Goal: Task Accomplishment & Management: Complete application form

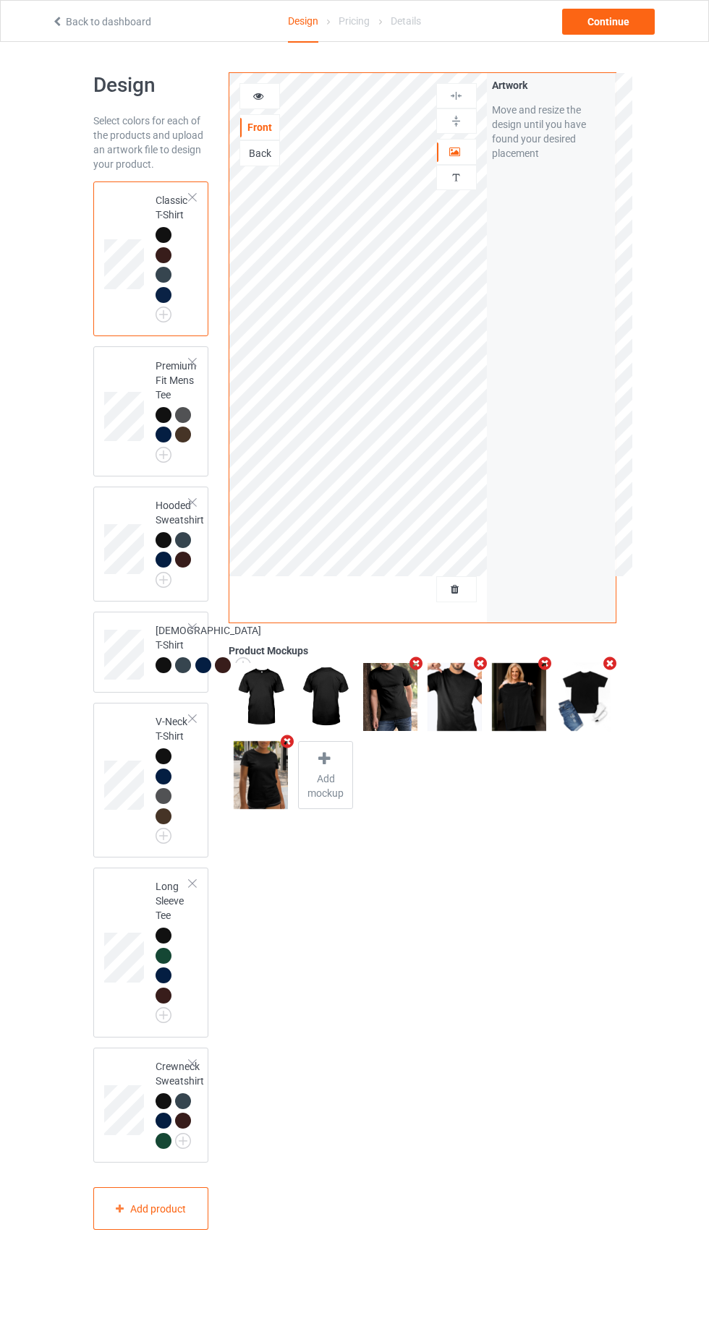
click at [470, 589] on div at bounding box center [456, 589] width 39 height 14
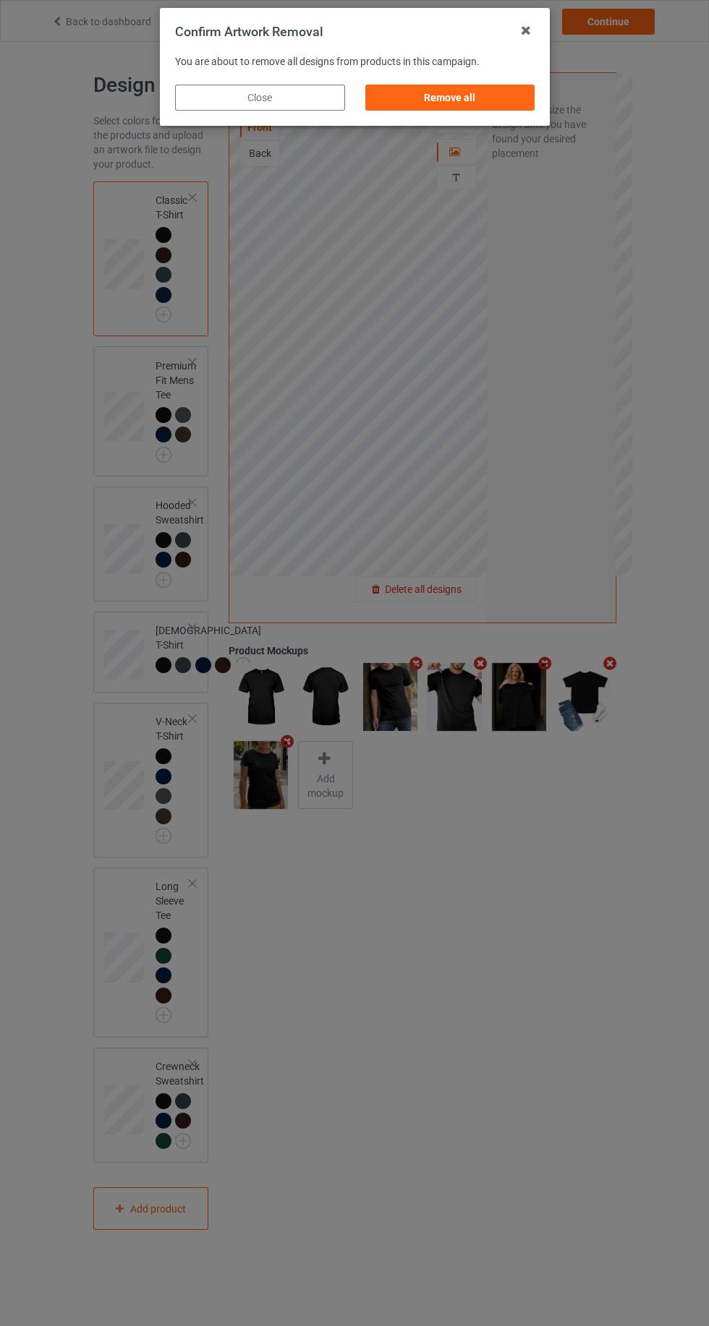
click at [489, 108] on div "Remove all" at bounding box center [449, 98] width 170 height 26
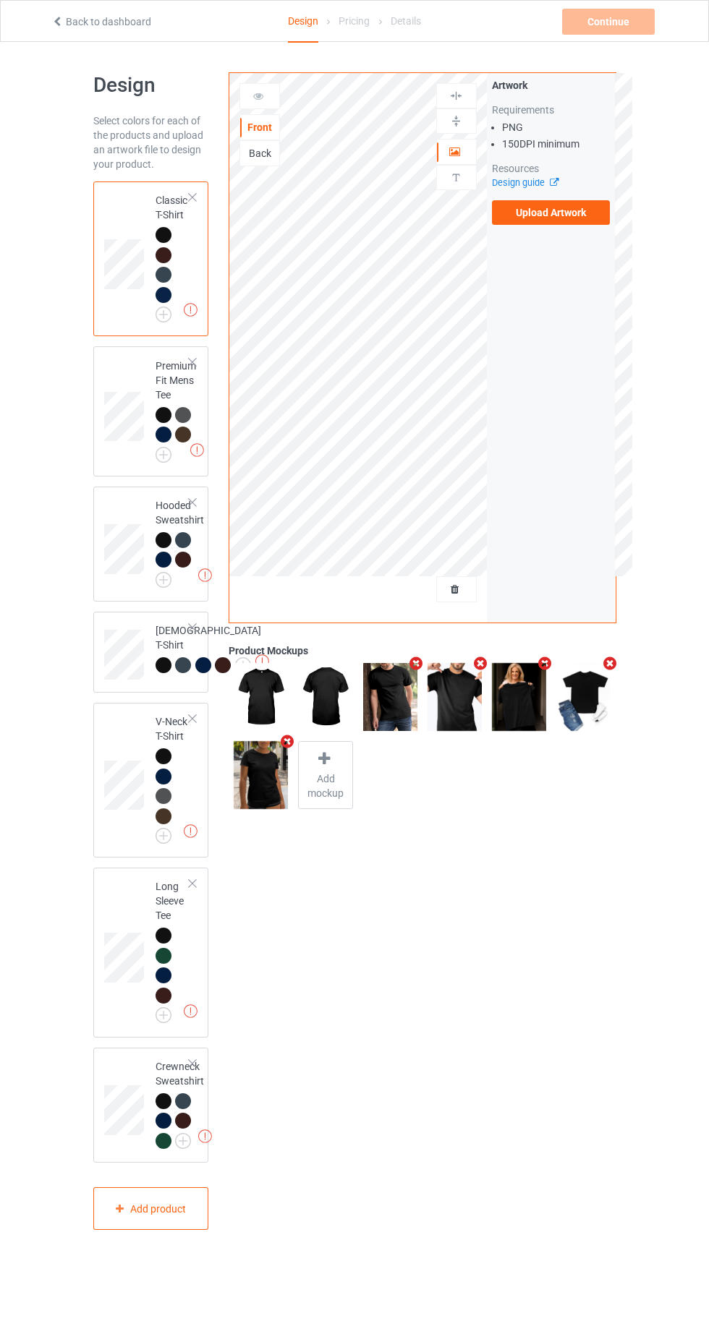
click at [568, 213] on label "Upload Artwork" at bounding box center [551, 212] width 119 height 25
click at [0, 0] on input "Upload Artwork" at bounding box center [0, 0] width 0 height 0
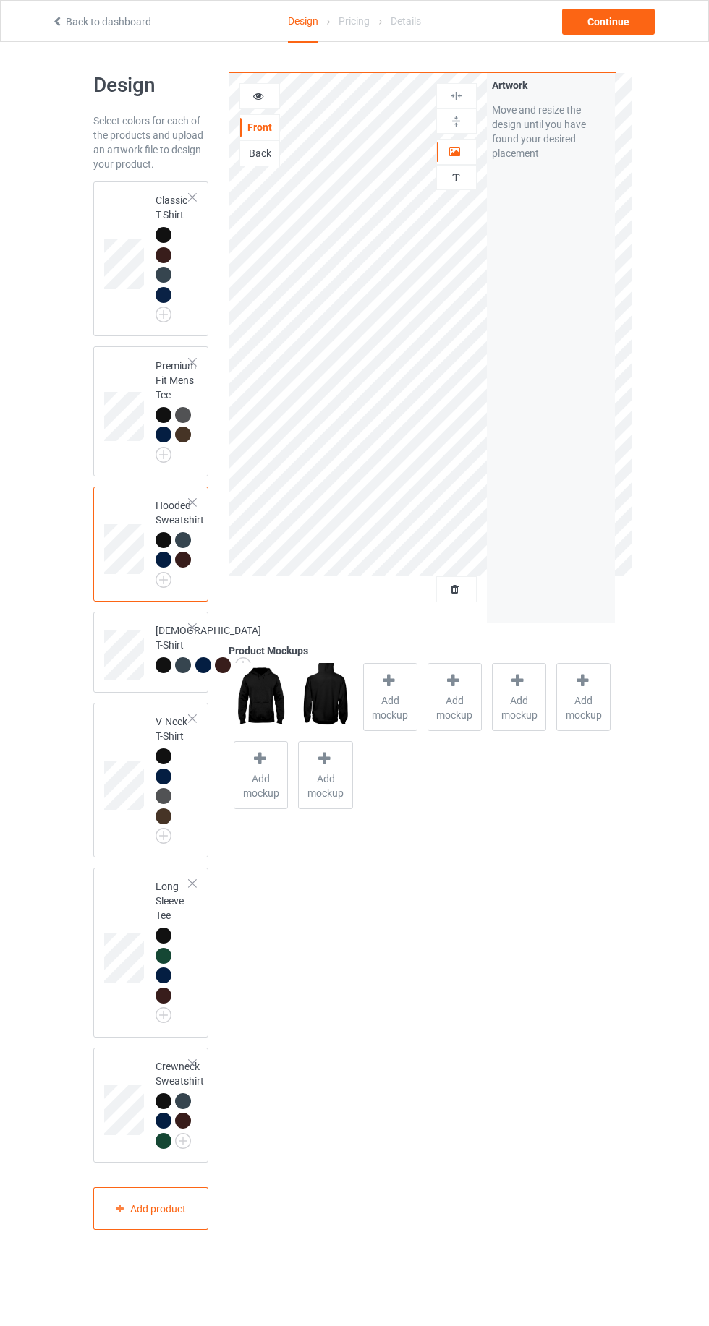
click at [258, 93] on icon at bounding box center [258, 94] width 12 height 10
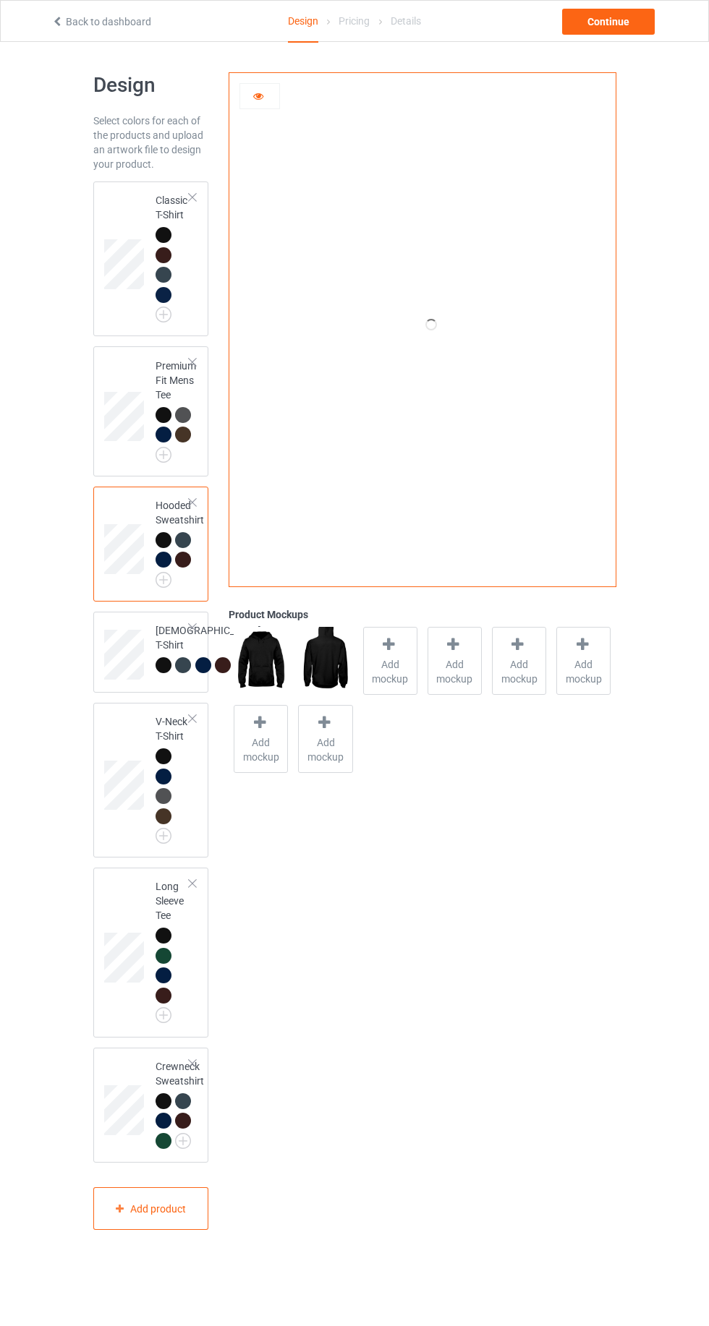
click at [160, 237] on div at bounding box center [163, 235] width 16 height 16
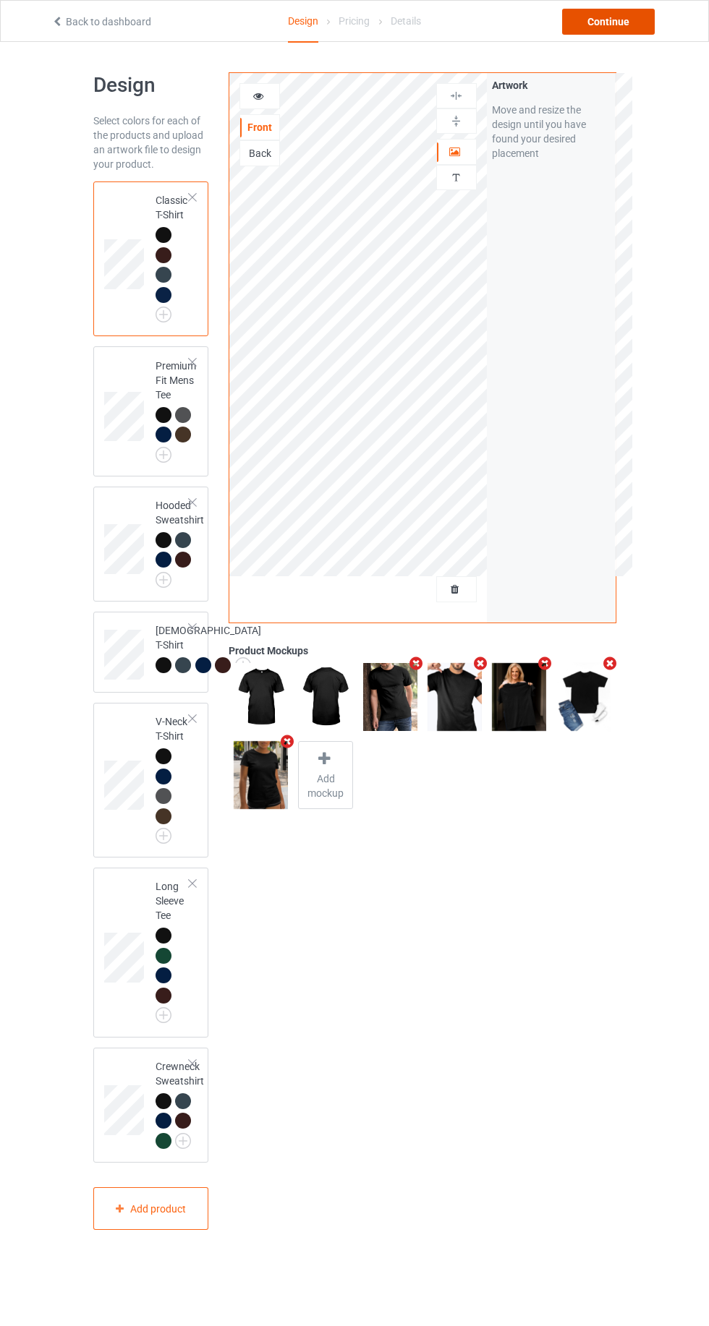
click at [643, 27] on div "Continue" at bounding box center [608, 22] width 93 height 26
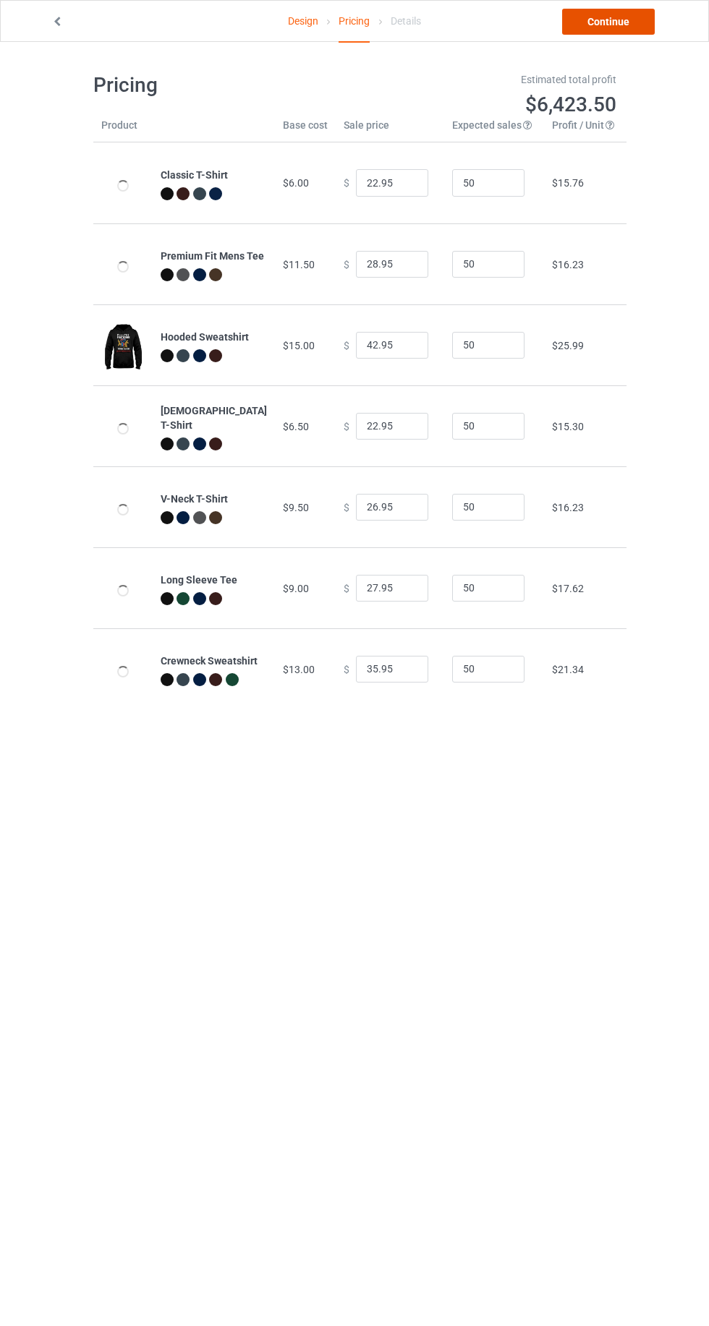
click at [602, 25] on link "Continue" at bounding box center [608, 22] width 93 height 26
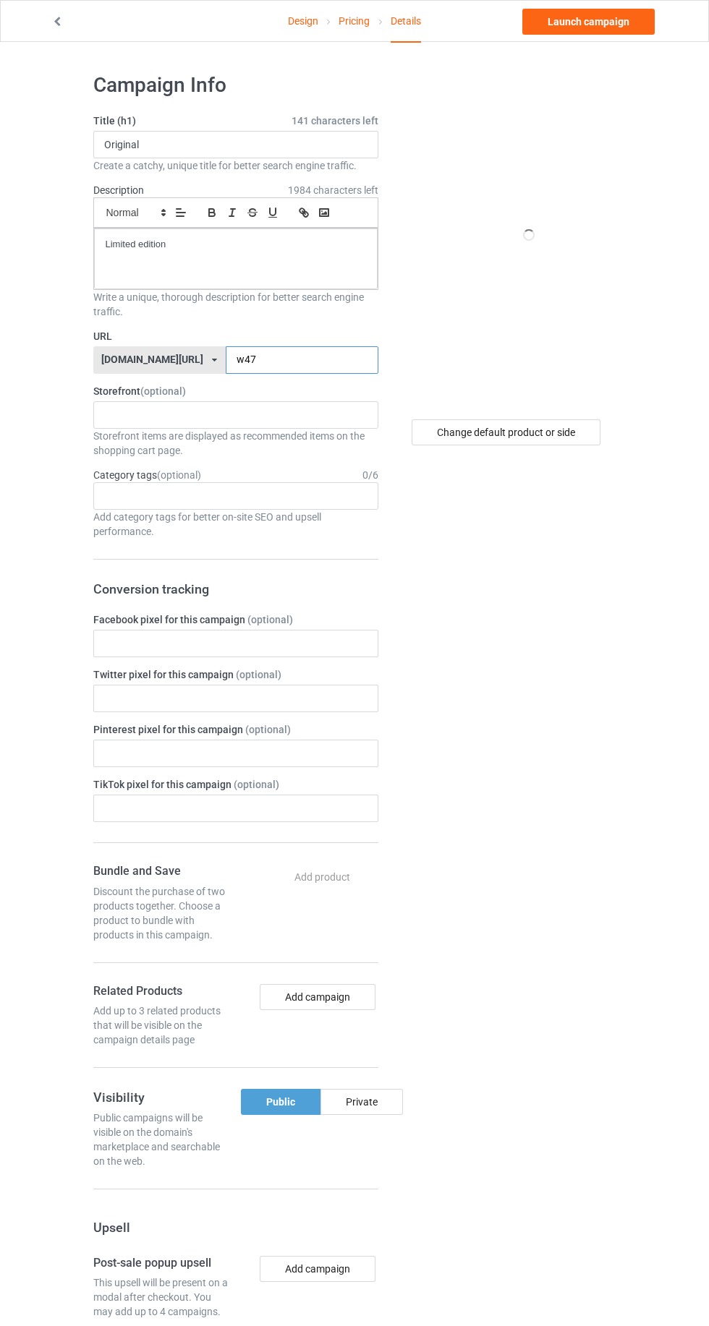
click at [287, 359] on input "w47" at bounding box center [302, 359] width 153 height 27
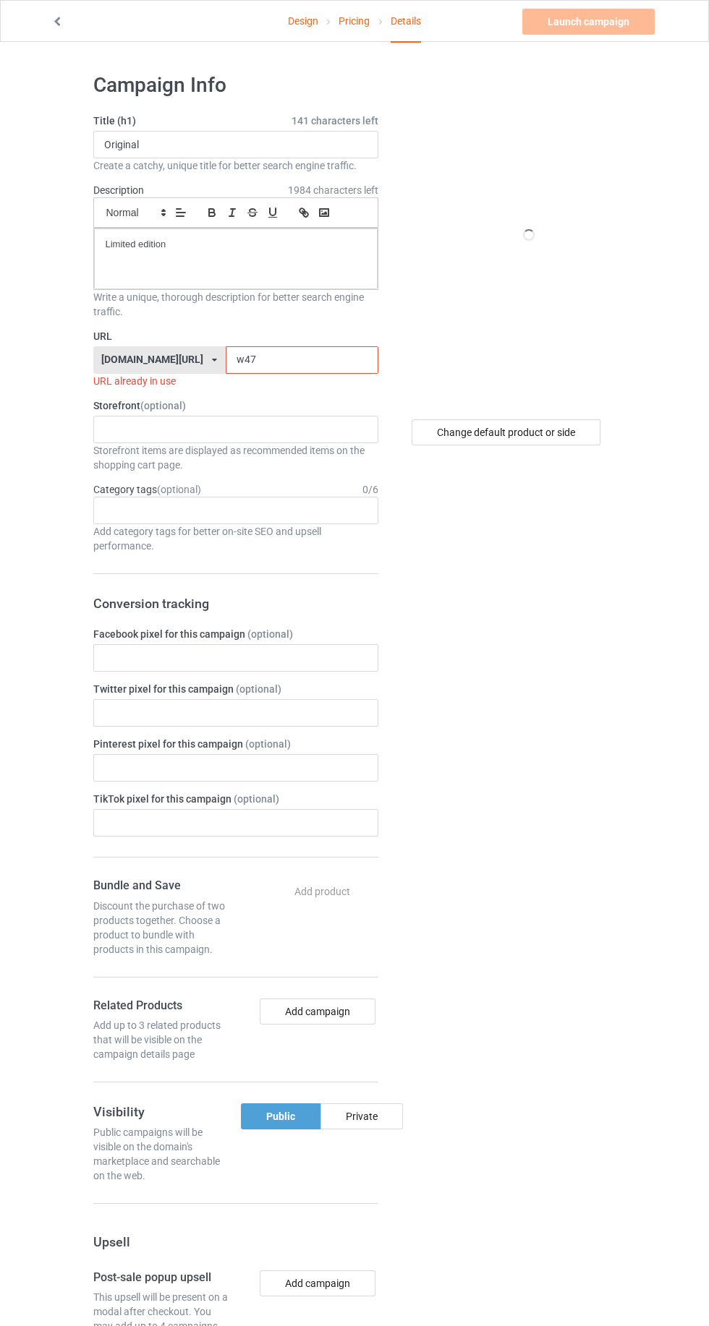
click at [204, 336] on label "URL" at bounding box center [235, 336] width 285 height 14
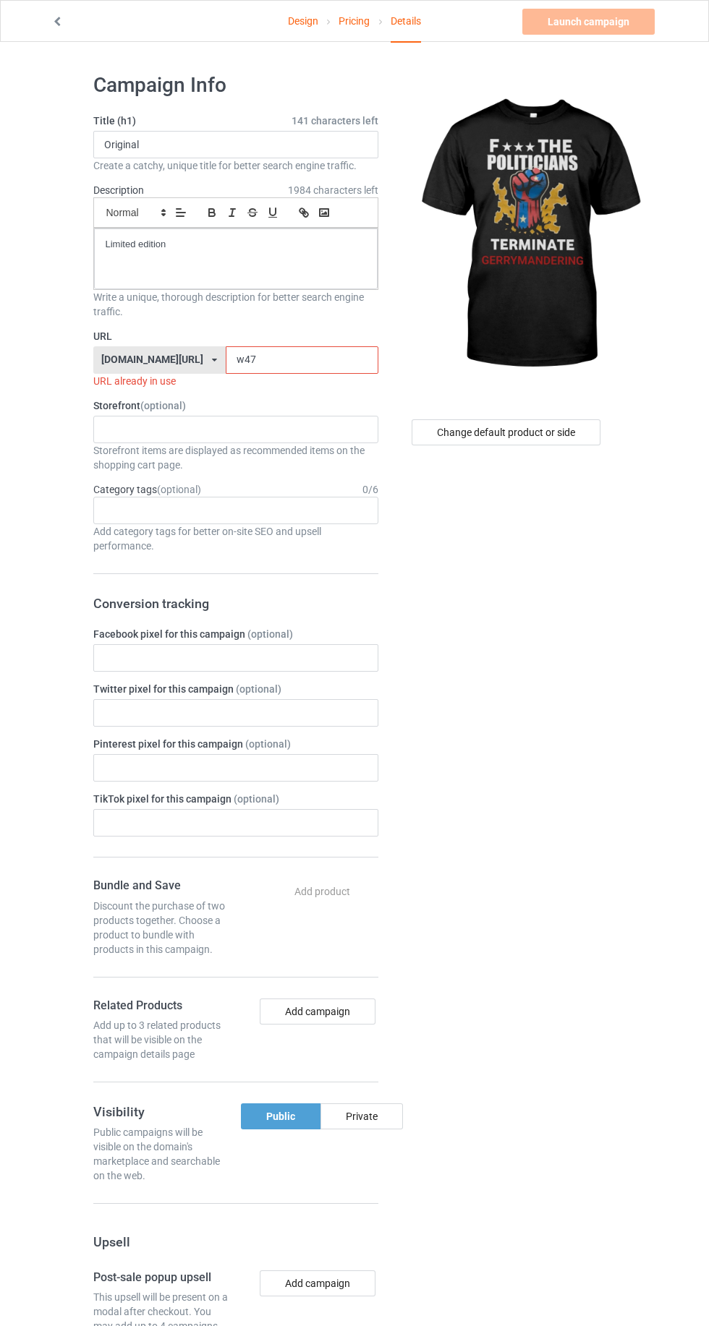
click at [226, 360] on input "w47" at bounding box center [302, 359] width 153 height 27
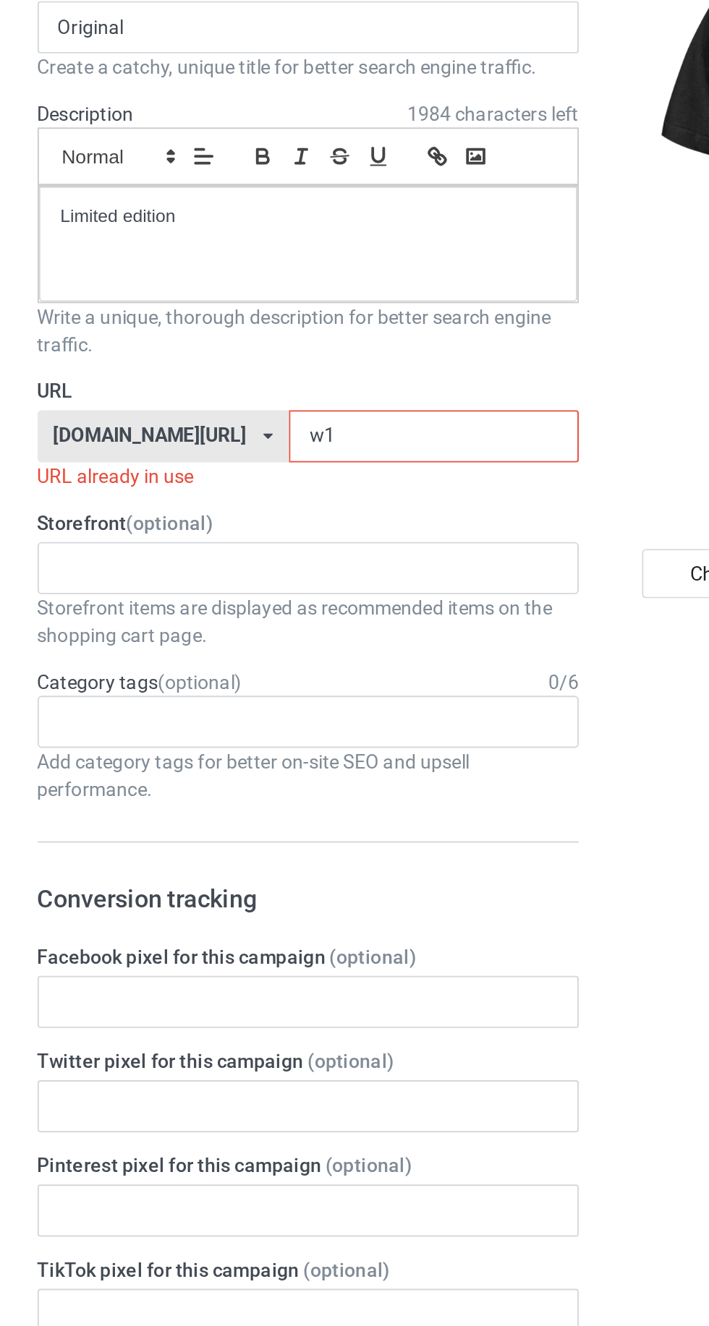
type input "w11"
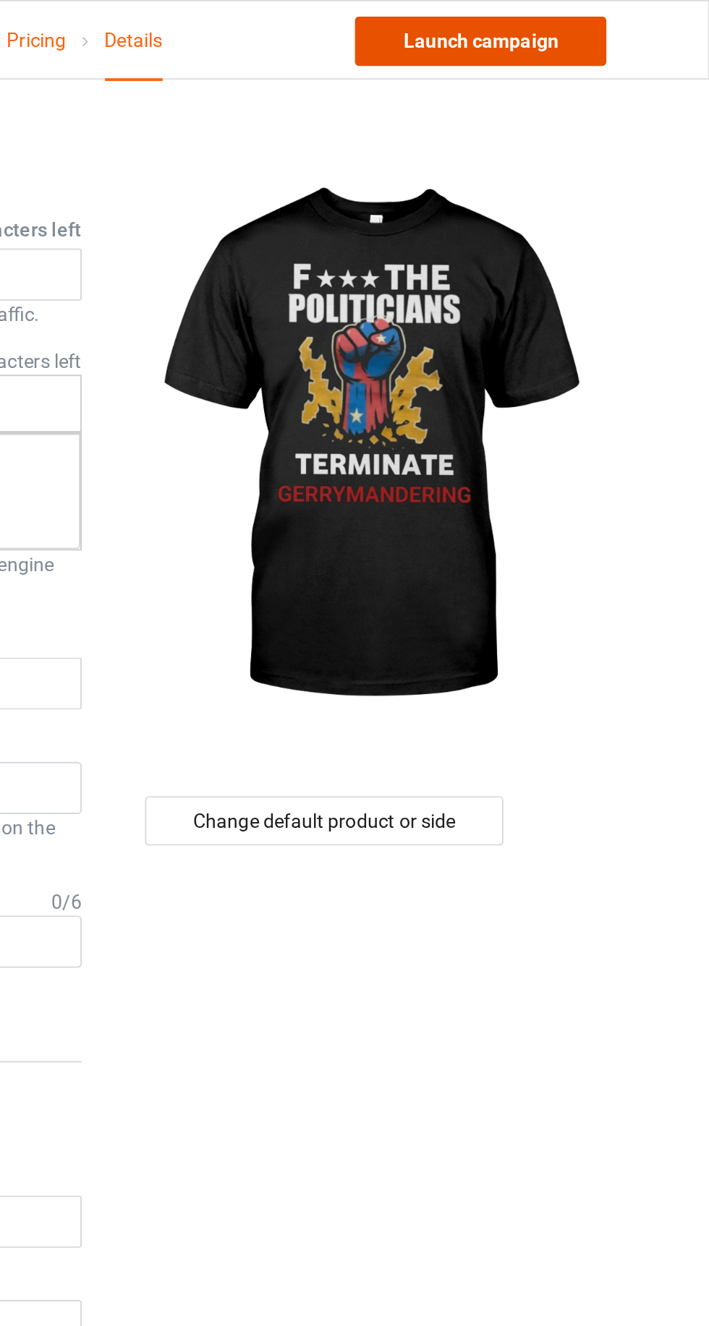
click at [555, 20] on link "Launch campaign" at bounding box center [588, 22] width 132 height 26
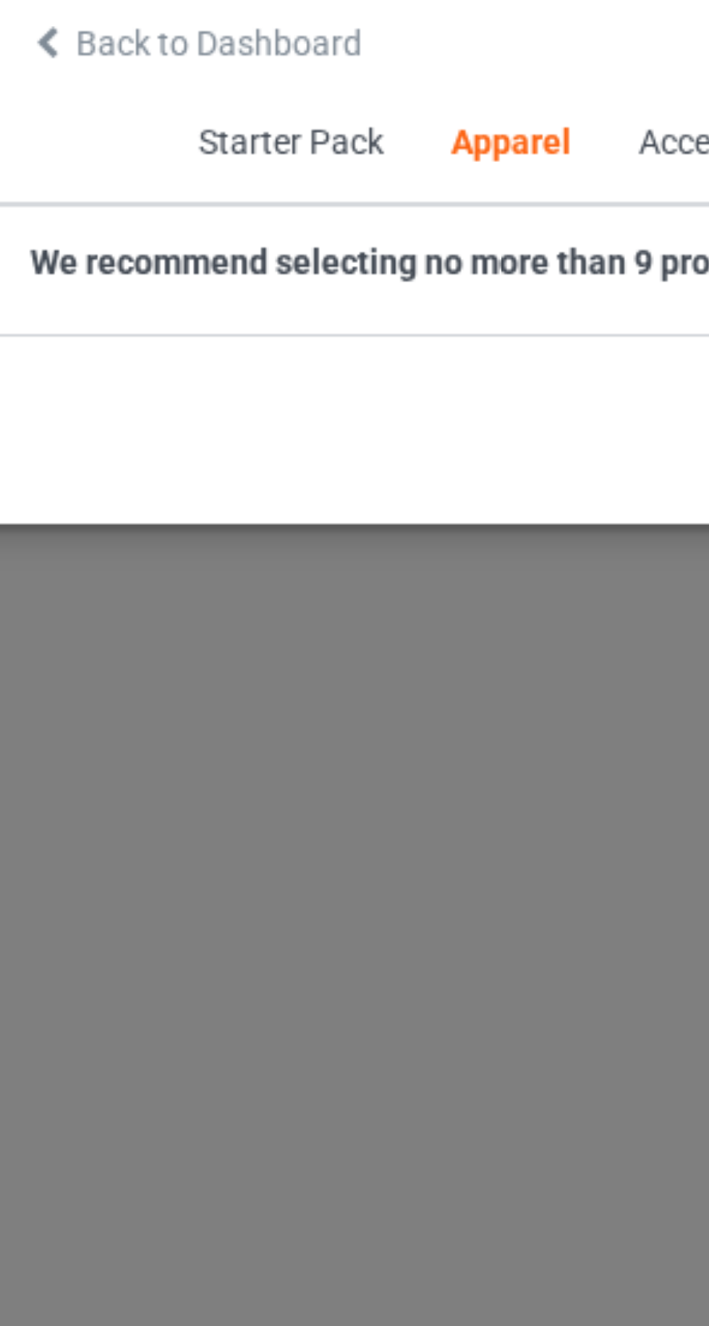
click at [92, 67] on span "Back to Dashboard" at bounding box center [125, 65] width 86 height 12
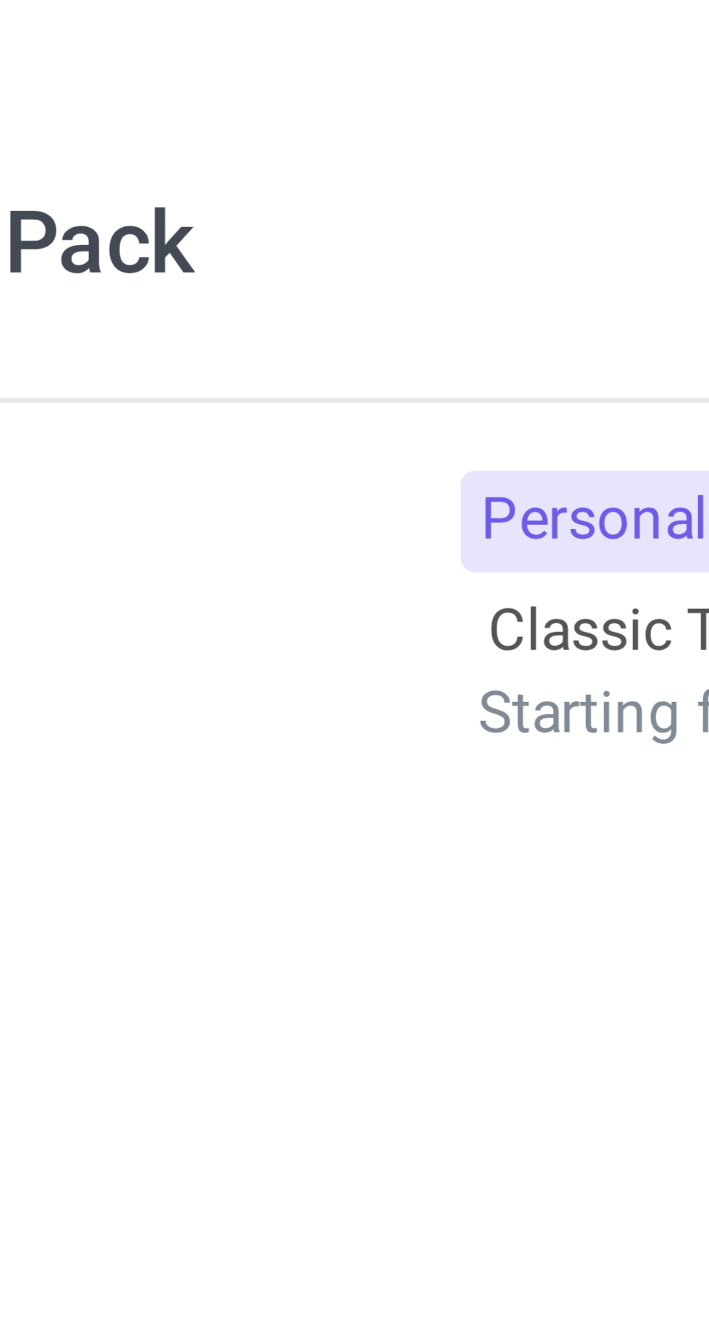
scroll to position [774, 0]
